Goal: Answer question/provide support: Share knowledge or assist other users

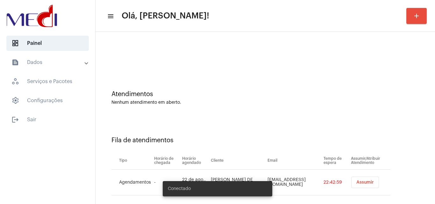
drag, startPoint x: 393, startPoint y: 110, endPoint x: 370, endPoint y: 147, distance: 43.5
click at [393, 111] on div "Atendimentos Nenhum atendimento em aberto." at bounding box center [265, 95] width 333 height 46
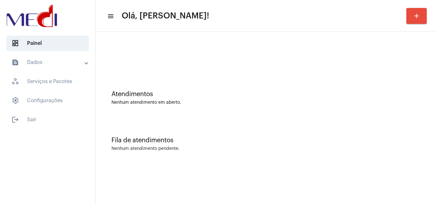
click at [416, 155] on div "Fila de atendimentos Nenhum atendimento pendente." at bounding box center [265, 141] width 333 height 46
click at [261, 185] on button "OK" at bounding box center [261, 188] width 17 height 11
click at [415, 94] on div "Atendimentos" at bounding box center [266, 94] width 308 height 7
click at [426, 83] on div "Atendimentos Nenhum atendimento em aberto." at bounding box center [265, 95] width 333 height 46
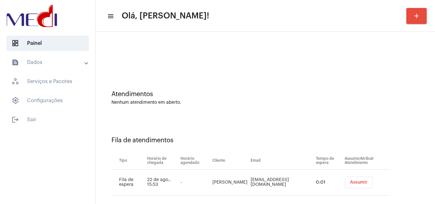
click at [366, 183] on button "Assumir" at bounding box center [359, 182] width 28 height 11
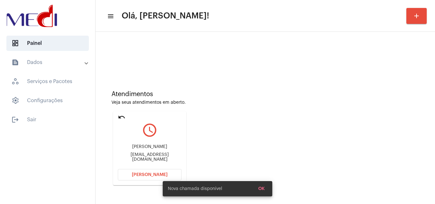
scroll to position [91, 0]
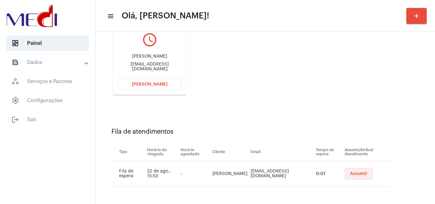
click at [347, 169] on button "Assumir" at bounding box center [359, 173] width 28 height 11
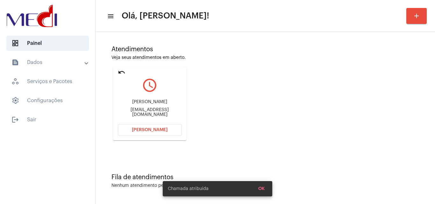
scroll to position [0, 0]
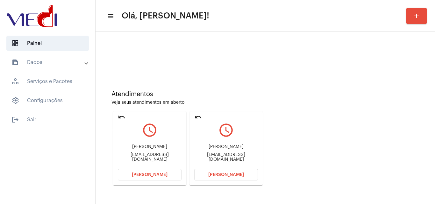
click at [121, 114] on mat-icon "undo" at bounding box center [122, 117] width 8 height 8
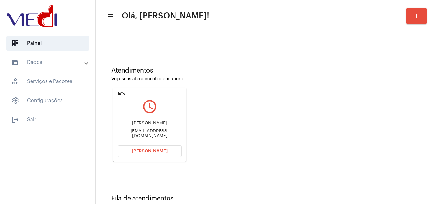
scroll to position [45, 0]
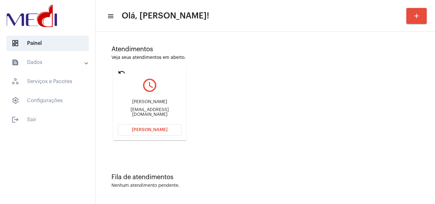
click at [123, 71] on mat-icon "undo" at bounding box center [122, 73] width 8 height 8
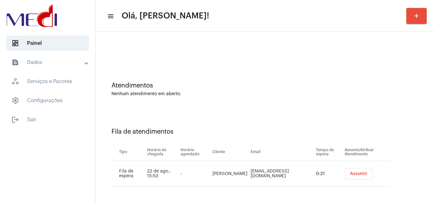
scroll to position [0, 0]
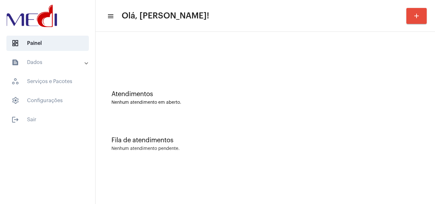
click at [428, 130] on div "Fila de atendimentos Nenhum atendimento pendente." at bounding box center [265, 141] width 333 height 46
click at [406, 109] on div "Atendimentos Nenhum atendimento em aberto." at bounding box center [265, 95] width 333 height 46
click at [411, 146] on div "Fila de atendimentos Nenhum atendimento pendente." at bounding box center [265, 141] width 333 height 46
click at [391, 78] on div "Atendimentos Nenhum atendimento em aberto." at bounding box center [265, 95] width 333 height 46
click at [435, 74] on div "Atendimentos Nenhum atendimento em aberto. Fila de atendimentos Nenhum atendime…" at bounding box center [266, 99] width 340 height 135
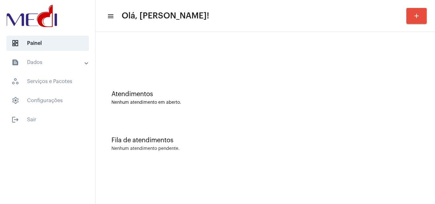
click at [389, 143] on div "Fila de atendimentos" at bounding box center [266, 140] width 308 height 7
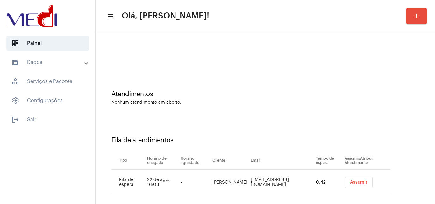
click at [414, 105] on div "Nenhum atendimento em aberto." at bounding box center [266, 102] width 308 height 5
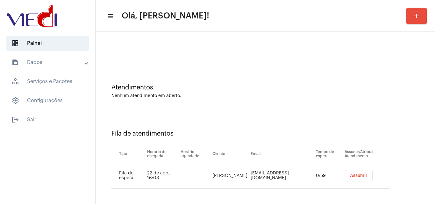
scroll to position [9, 0]
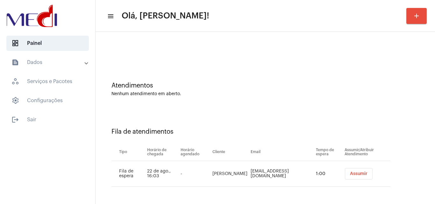
click at [353, 172] on span "Assumir" at bounding box center [359, 174] width 18 height 4
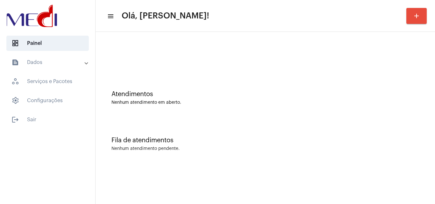
scroll to position [0, 0]
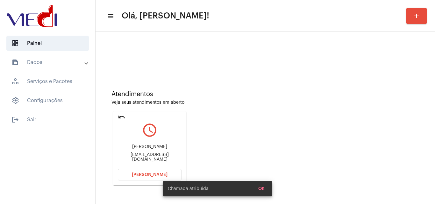
click at [163, 157] on div "[EMAIL_ADDRESS][DOMAIN_NAME]" at bounding box center [150, 158] width 64 height 10
copy mat-card-content "[EMAIL_ADDRESS][DOMAIN_NAME] [PERSON_NAME]"
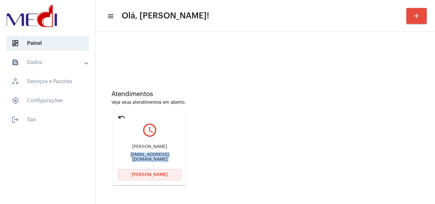
click at [156, 174] on span "[PERSON_NAME]" at bounding box center [150, 175] width 36 height 4
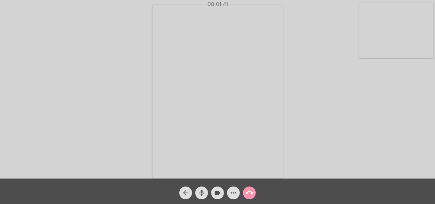
click at [253, 193] on mat-icon "call_end" at bounding box center [250, 193] width 8 height 8
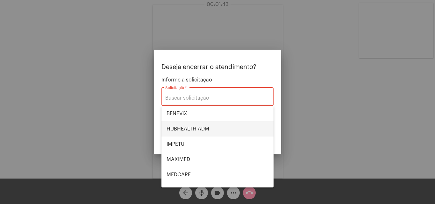
click at [194, 125] on span "HUBHEALTH ADM" at bounding box center [218, 128] width 102 height 15
type input "HUBHEALTH ADM"
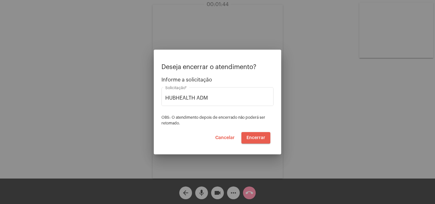
click at [260, 139] on span "Encerrar" at bounding box center [256, 138] width 19 height 4
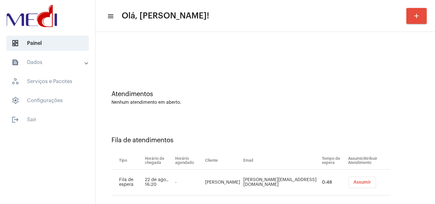
click at [354, 183] on span "Assumir" at bounding box center [363, 182] width 18 height 4
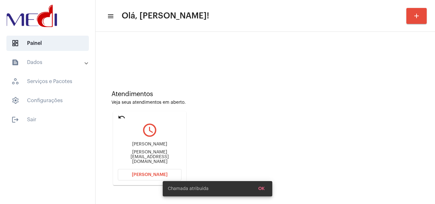
scroll to position [45, 0]
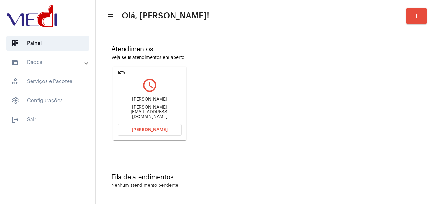
click at [163, 109] on div "[PERSON_NAME] [PERSON_NAME][EMAIL_ADDRESS][DOMAIN_NAME]" at bounding box center [150, 108] width 64 height 29
copy mat-card-content "[PERSON_NAME][EMAIL_ADDRESS][DOMAIN_NAME] [PERSON_NAME]"
click at [164, 129] on span "[PERSON_NAME]" at bounding box center [150, 130] width 36 height 4
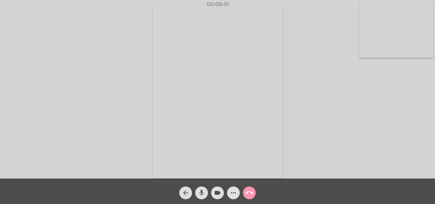
click at [251, 194] on mat-icon "call_end" at bounding box center [250, 193] width 8 height 8
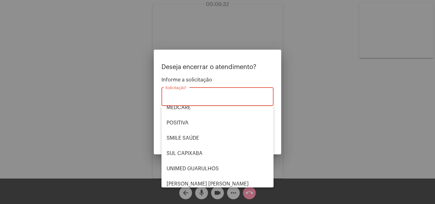
scroll to position [71, 0]
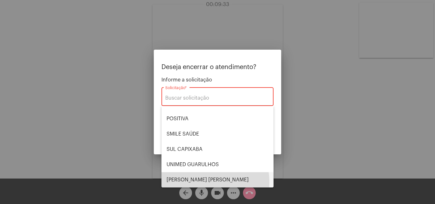
click at [202, 182] on span "[PERSON_NAME] [PERSON_NAME]" at bounding box center [218, 179] width 102 height 15
type input "[PERSON_NAME] [PERSON_NAME]"
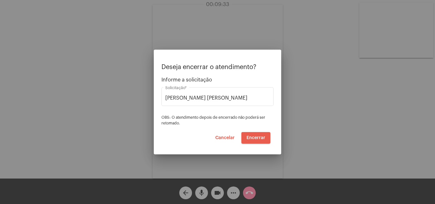
click at [258, 138] on span "Encerrar" at bounding box center [256, 138] width 19 height 4
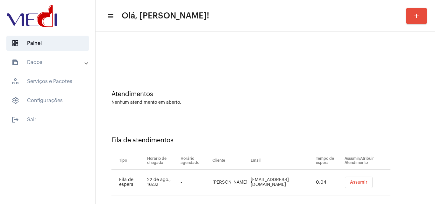
click at [397, 95] on div "Atendimentos" at bounding box center [266, 94] width 308 height 7
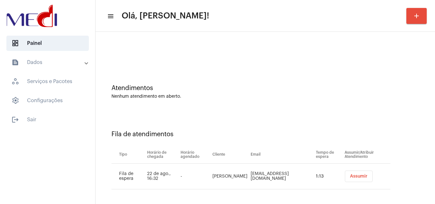
scroll to position [9, 0]
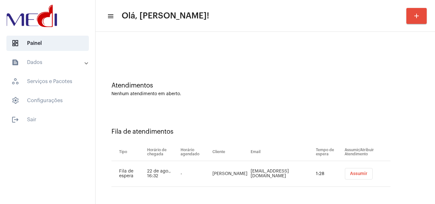
click at [359, 178] on button "Assumir" at bounding box center [359, 173] width 28 height 11
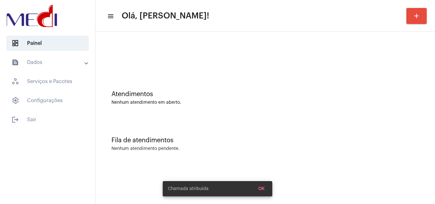
scroll to position [0, 0]
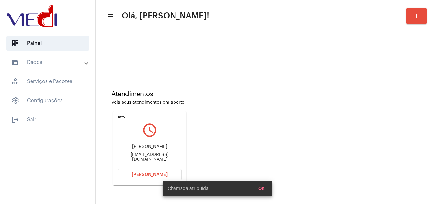
click at [151, 158] on div "[EMAIL_ADDRESS][DOMAIN_NAME]" at bounding box center [150, 158] width 64 height 10
copy mat-card-content "[EMAIL_ADDRESS][DOMAIN_NAME] [PERSON_NAME]"
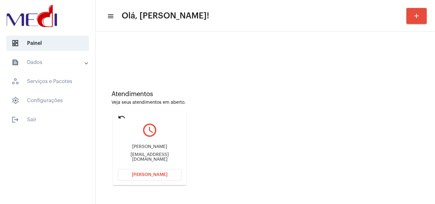
click at [164, 177] on span "[PERSON_NAME]" at bounding box center [150, 175] width 36 height 4
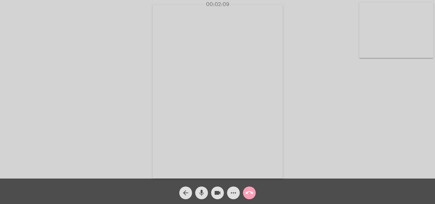
click at [250, 192] on mat-icon "call_end" at bounding box center [250, 193] width 8 height 8
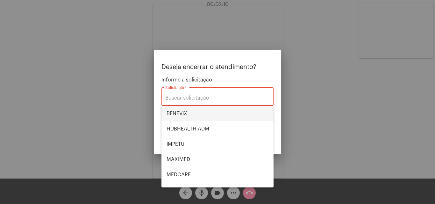
click at [177, 112] on span "BENEVIX" at bounding box center [218, 113] width 102 height 15
type input "BENEVIX"
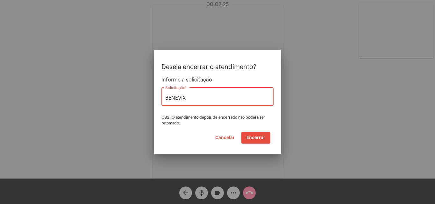
click at [254, 137] on span "Encerrar" at bounding box center [256, 138] width 19 height 4
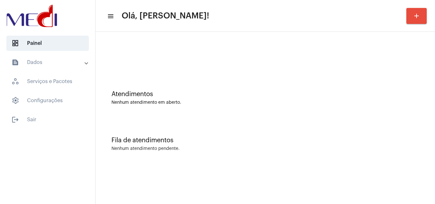
click at [414, 148] on div "Nenhum atendimento pendente." at bounding box center [266, 149] width 308 height 5
click at [425, 108] on div "Atendimentos Nenhum atendimento em aberto." at bounding box center [265, 95] width 333 height 46
click at [400, 89] on div "Atendimentos Nenhum atendimento em aberto." at bounding box center [265, 95] width 333 height 46
